Goal: Register for event/course

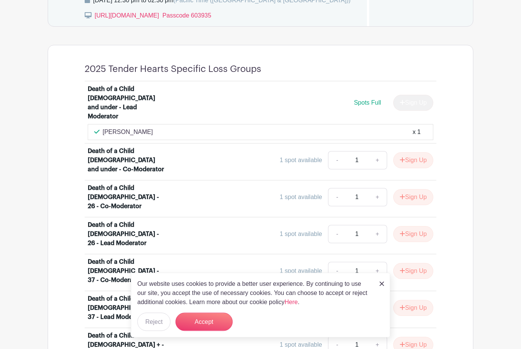
scroll to position [623, 0]
click at [212, 332] on button "Accept" at bounding box center [203, 322] width 57 height 18
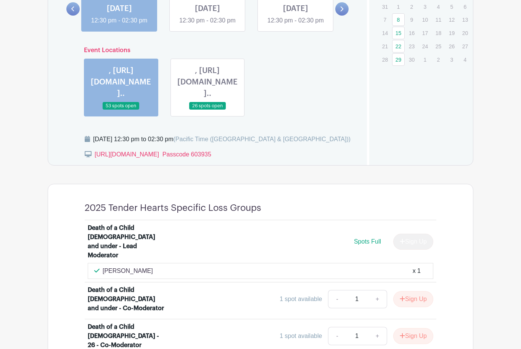
scroll to position [482, 0]
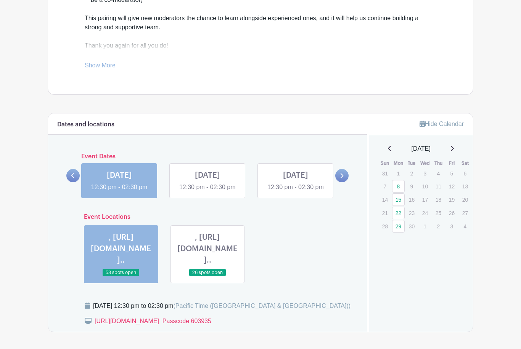
scroll to position [317, 0]
click at [207, 192] on link at bounding box center [207, 192] width 0 height 0
click at [397, 213] on link "22" at bounding box center [398, 213] width 13 height 13
click at [396, 212] on link "22" at bounding box center [398, 213] width 13 height 13
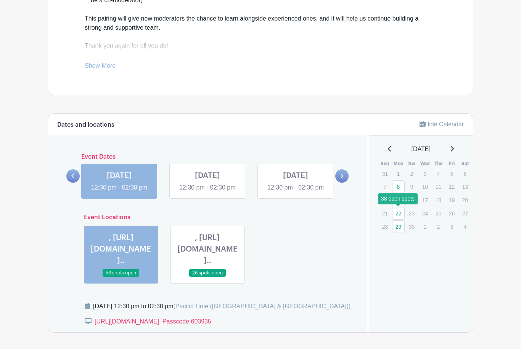
click at [396, 211] on link "22" at bounding box center [398, 213] width 13 height 13
